Goal: Check status: Check status

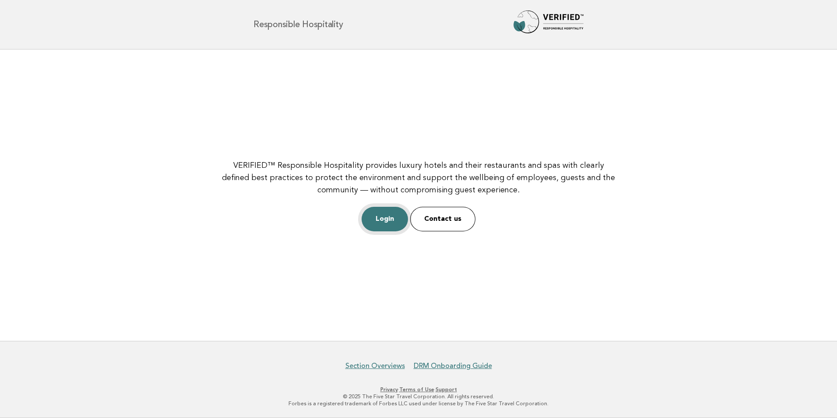
click at [374, 223] on link "Login" at bounding box center [385, 219] width 46 height 25
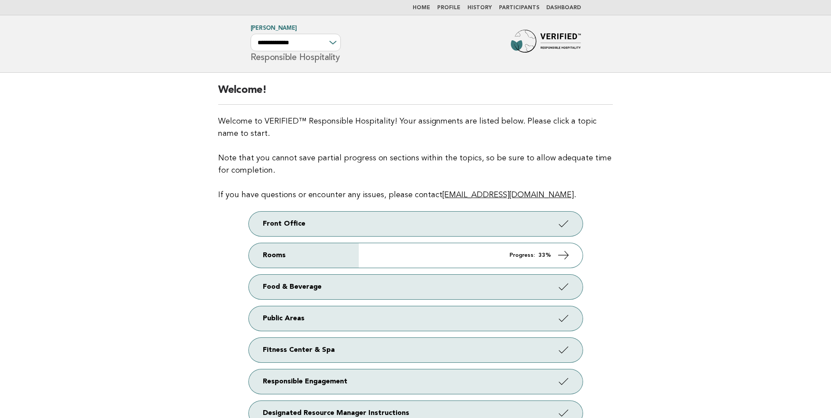
click at [568, 6] on link "Dashboard" at bounding box center [563, 7] width 35 height 5
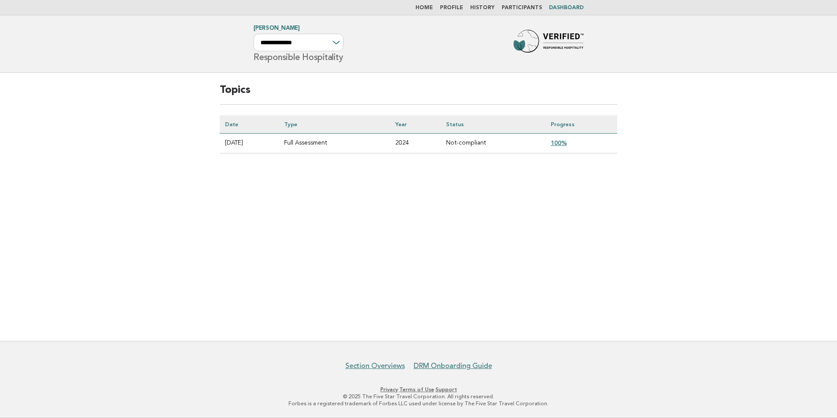
click at [564, 140] on link "100%" at bounding box center [559, 142] width 16 height 7
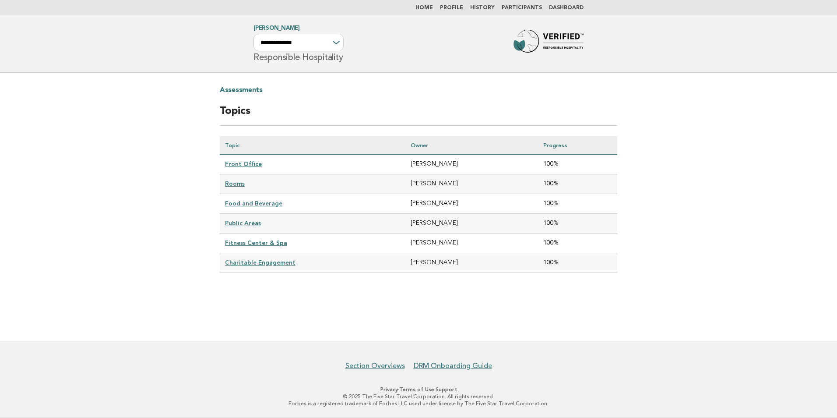
click at [234, 164] on link "Front Office" at bounding box center [243, 163] width 37 height 7
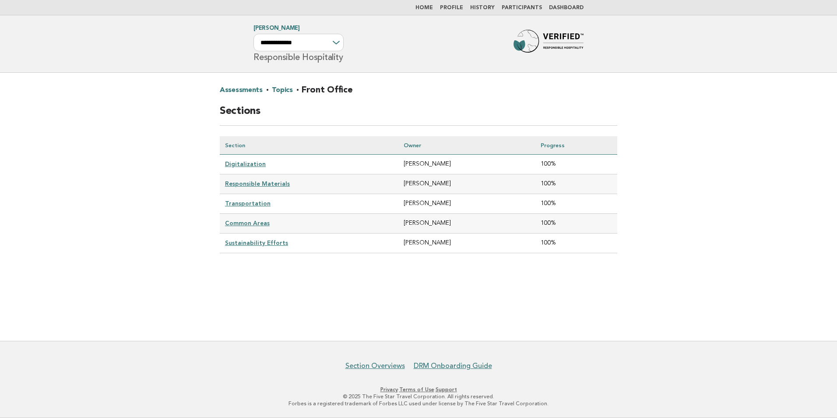
click at [251, 163] on link "Digitalization" at bounding box center [245, 163] width 41 height 7
drag, startPoint x: 240, startPoint y: 182, endPoint x: 113, endPoint y: 169, distance: 128.0
click at [240, 182] on link "Responsible Materials" at bounding box center [257, 183] width 65 height 7
click at [433, 7] on link "Home" at bounding box center [425, 7] width 18 height 5
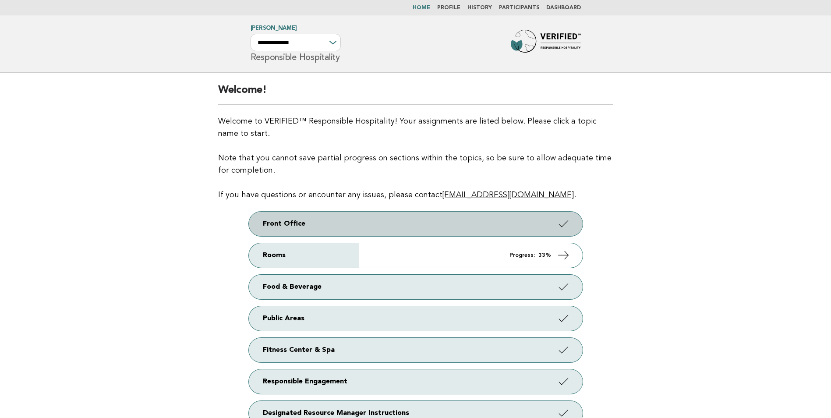
click at [316, 222] on link "Front Office" at bounding box center [416, 224] width 334 height 25
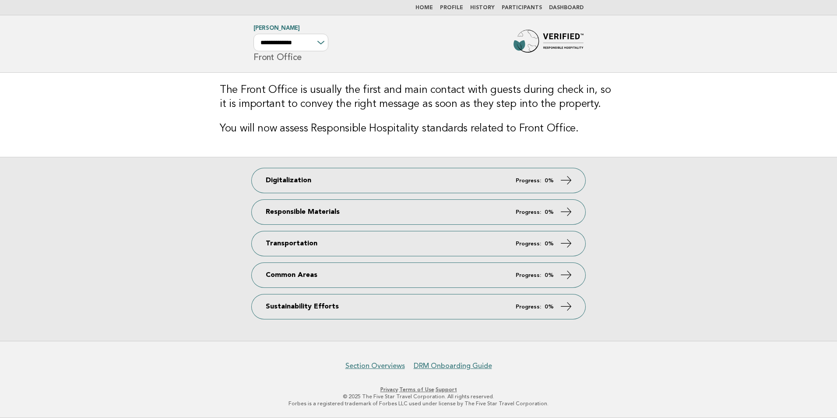
click at [486, 6] on link "History" at bounding box center [482, 7] width 25 height 5
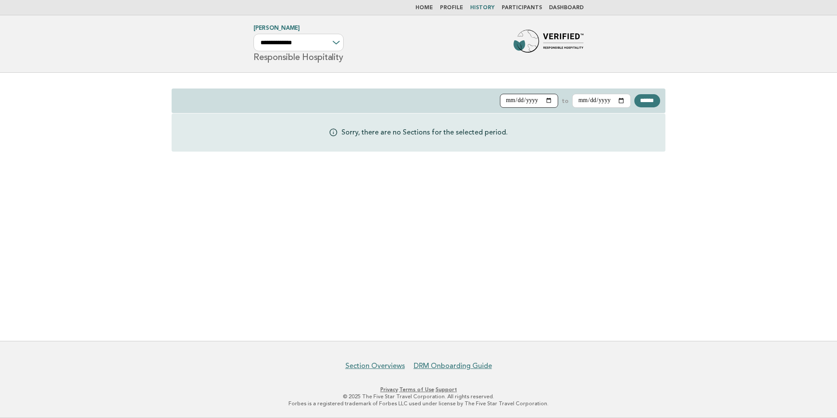
click at [542, 100] on input "**********" at bounding box center [529, 101] width 59 height 14
type input "**********"
click at [647, 101] on input "******" at bounding box center [648, 100] width 26 height 13
click at [527, 11] on li "Participants" at bounding box center [522, 7] width 40 height 7
click at [528, 5] on link "Participants" at bounding box center [522, 7] width 40 height 5
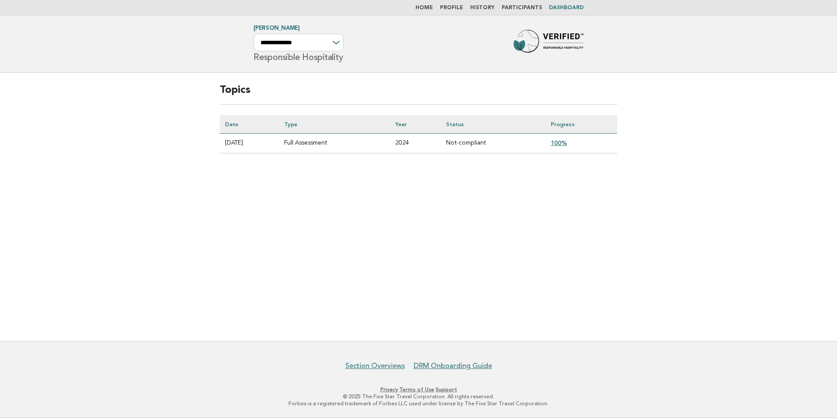
click at [561, 140] on link "100%" at bounding box center [559, 142] width 16 height 7
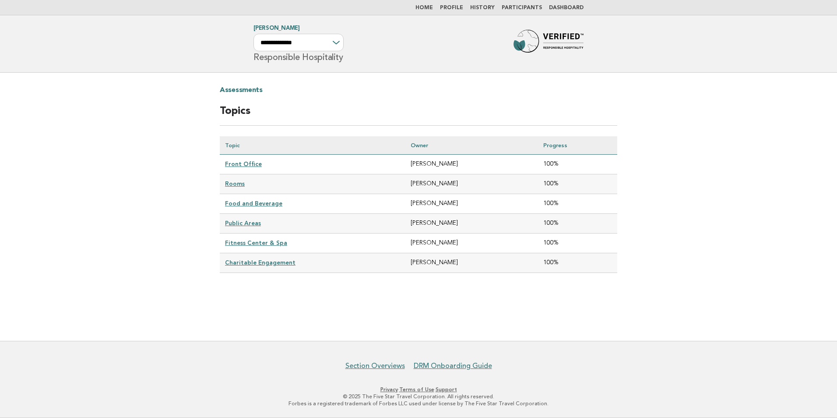
click at [237, 162] on link "Front Office" at bounding box center [243, 163] width 37 height 7
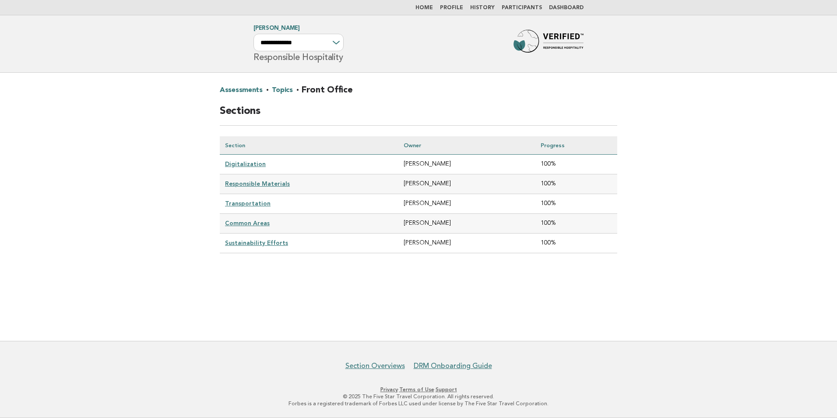
click at [237, 162] on link "Digitalization" at bounding box center [245, 163] width 41 height 7
click at [244, 180] on link "Responsible Materials" at bounding box center [257, 183] width 65 height 7
click at [241, 202] on link "Transportation" at bounding box center [248, 203] width 46 height 7
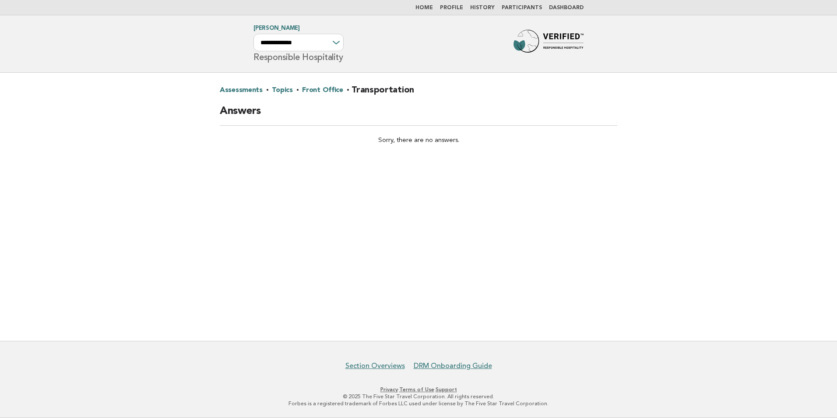
click at [311, 92] on link "Front Office" at bounding box center [322, 90] width 41 height 14
click at [275, 91] on link "Topics" at bounding box center [282, 90] width 21 height 14
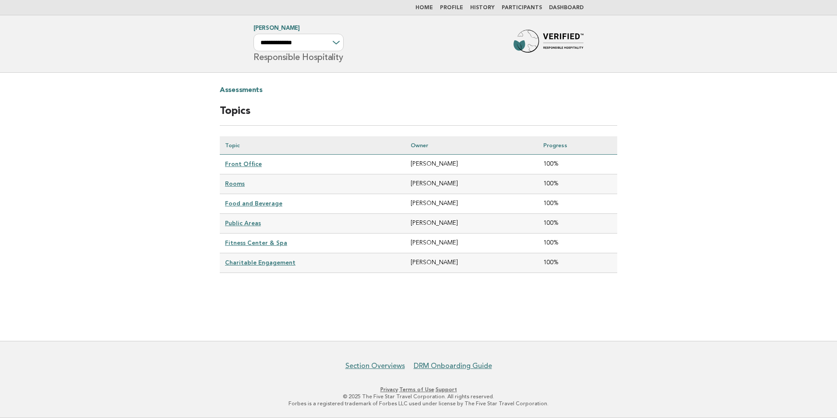
drag, startPoint x: 254, startPoint y: 259, endPoint x: 227, endPoint y: 259, distance: 26.3
click at [253, 259] on link "Charitable Engagement" at bounding box center [260, 262] width 71 height 7
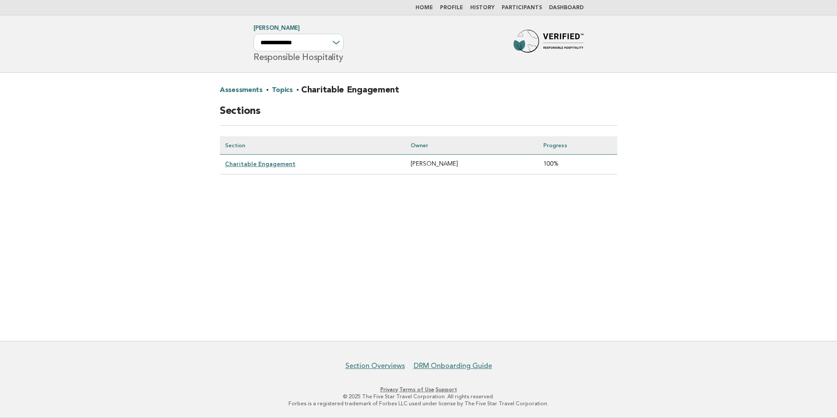
click at [262, 161] on link "Charitable Engagement" at bounding box center [260, 163] width 71 height 7
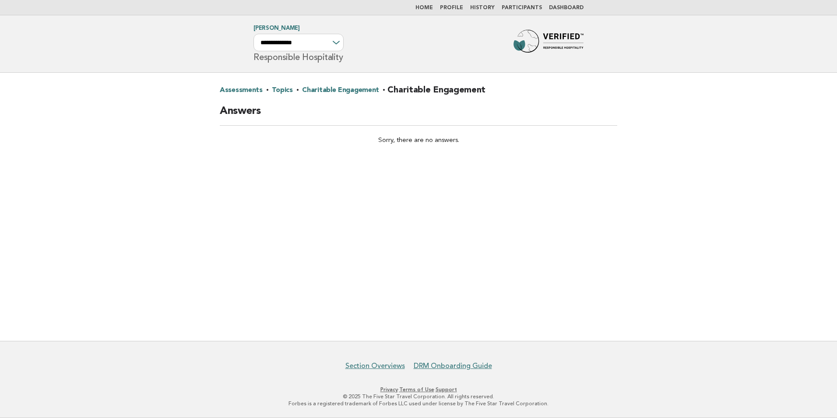
click at [561, 6] on link "Dashboard" at bounding box center [566, 7] width 35 height 5
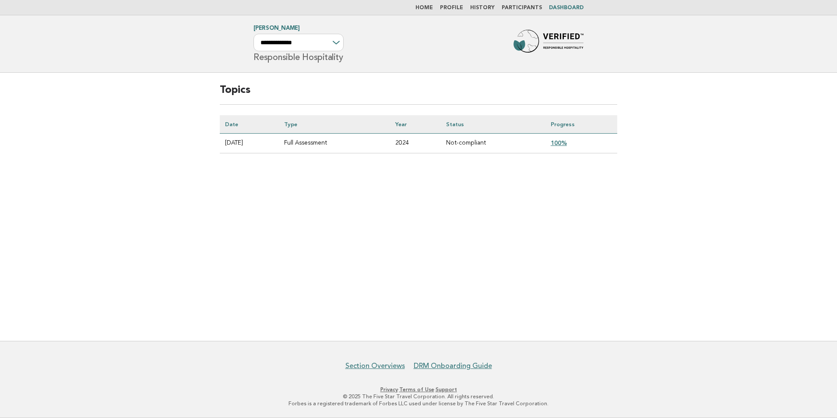
click at [429, 5] on link "Home" at bounding box center [425, 7] width 18 height 5
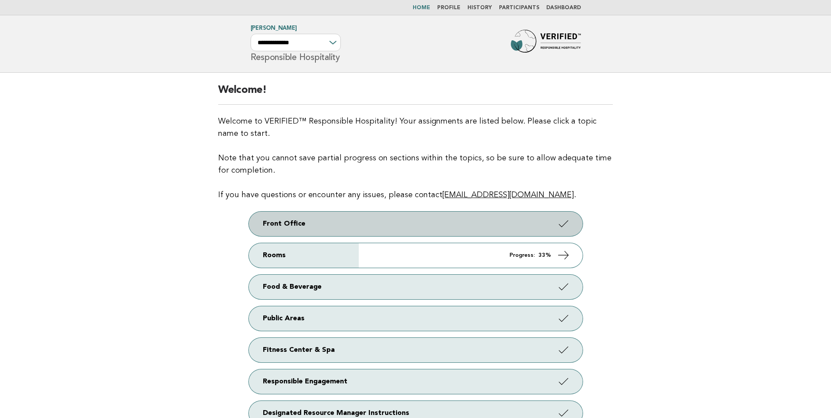
click at [275, 220] on link "Front Office" at bounding box center [416, 224] width 334 height 25
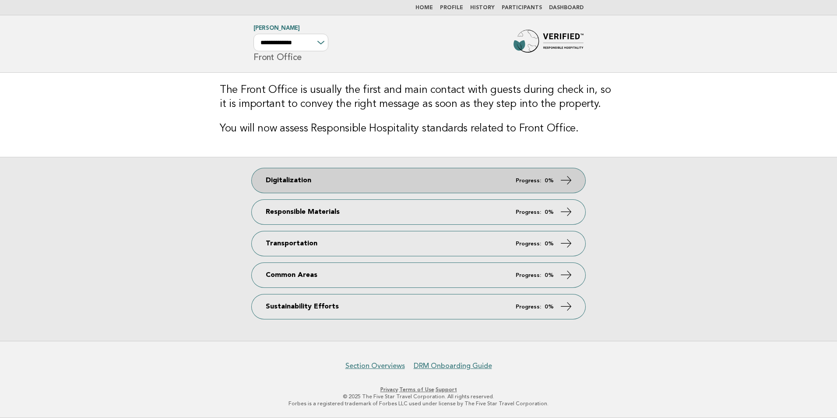
click at [305, 177] on link "Digitalization Progress: 0%" at bounding box center [419, 180] width 334 height 25
